Goal: Check status: Check status

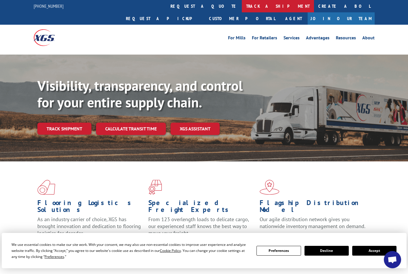
click at [242, 5] on link "track a shipment" at bounding box center [278, 6] width 72 height 12
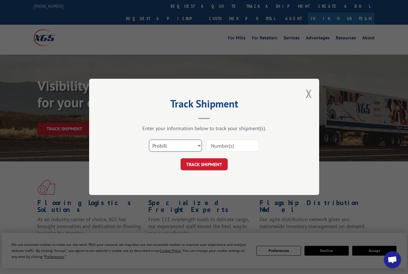
click at [177, 141] on select "Select category... Probill BOL PO" at bounding box center [175, 146] width 53 height 12
select select "po"
click at [149, 140] on select "Select category... Probill BOL PO" at bounding box center [175, 146] width 53 height 12
click at [215, 148] on input at bounding box center [232, 146] width 53 height 12
paste input "26531051"
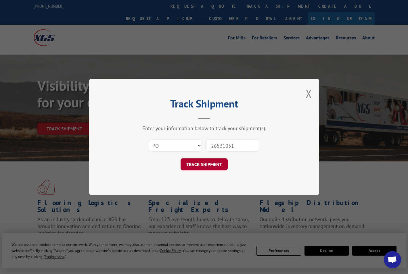
type input "26531051"
click at [214, 161] on button "TRACK SHIPMENT" at bounding box center [203, 165] width 47 height 12
